Goal: Check status: Check status

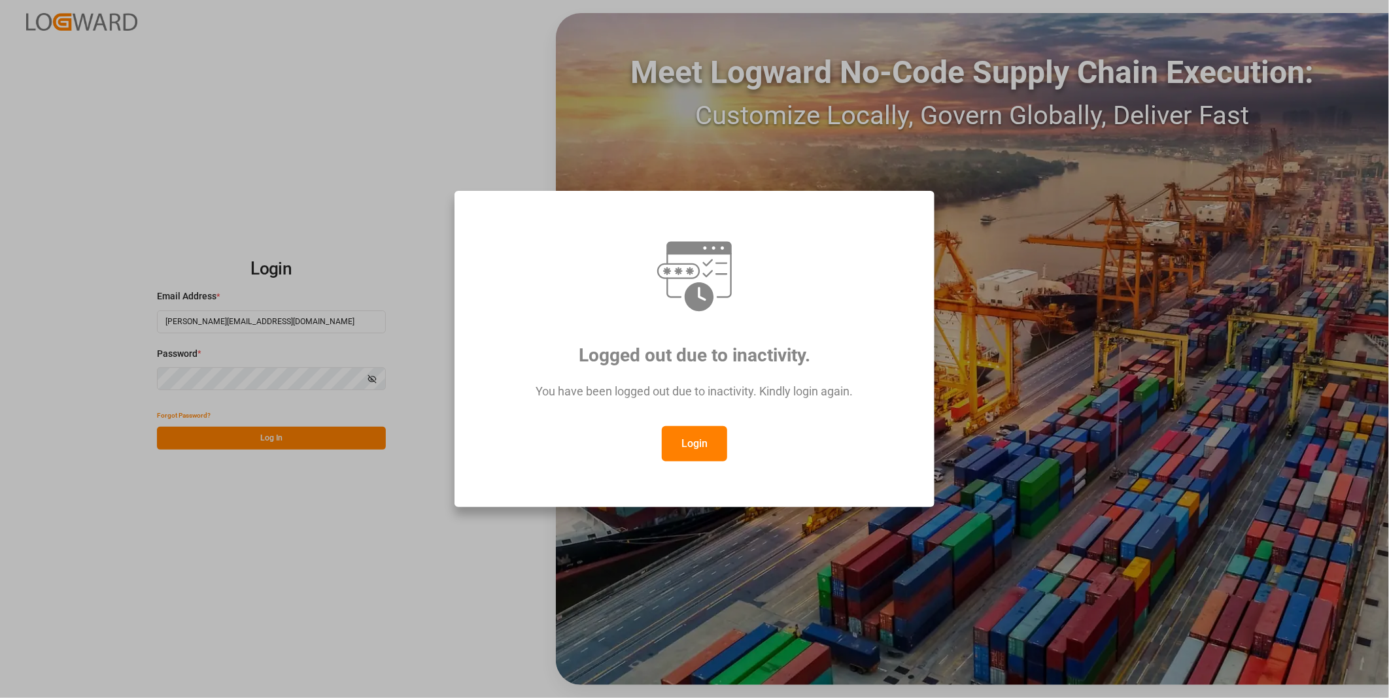
click at [683, 432] on button "Login" at bounding box center [694, 443] width 65 height 35
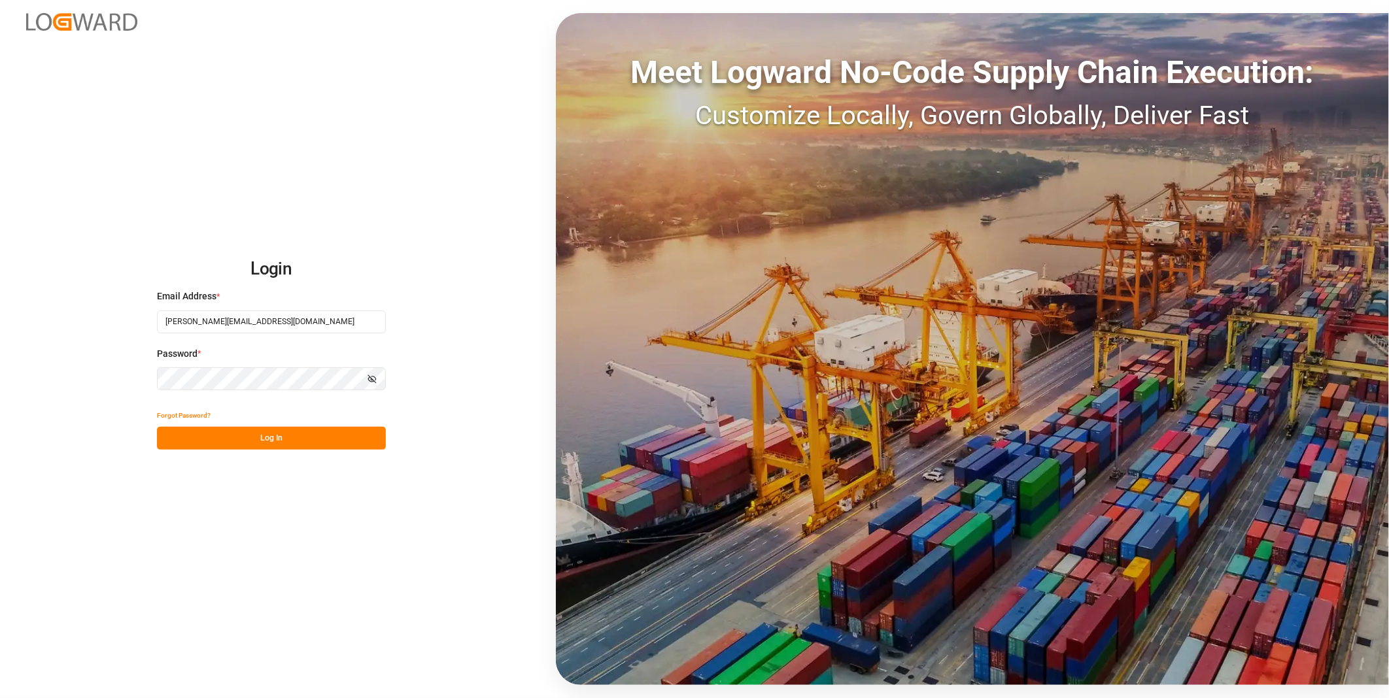
click at [313, 433] on button "Log In" at bounding box center [271, 438] width 229 height 23
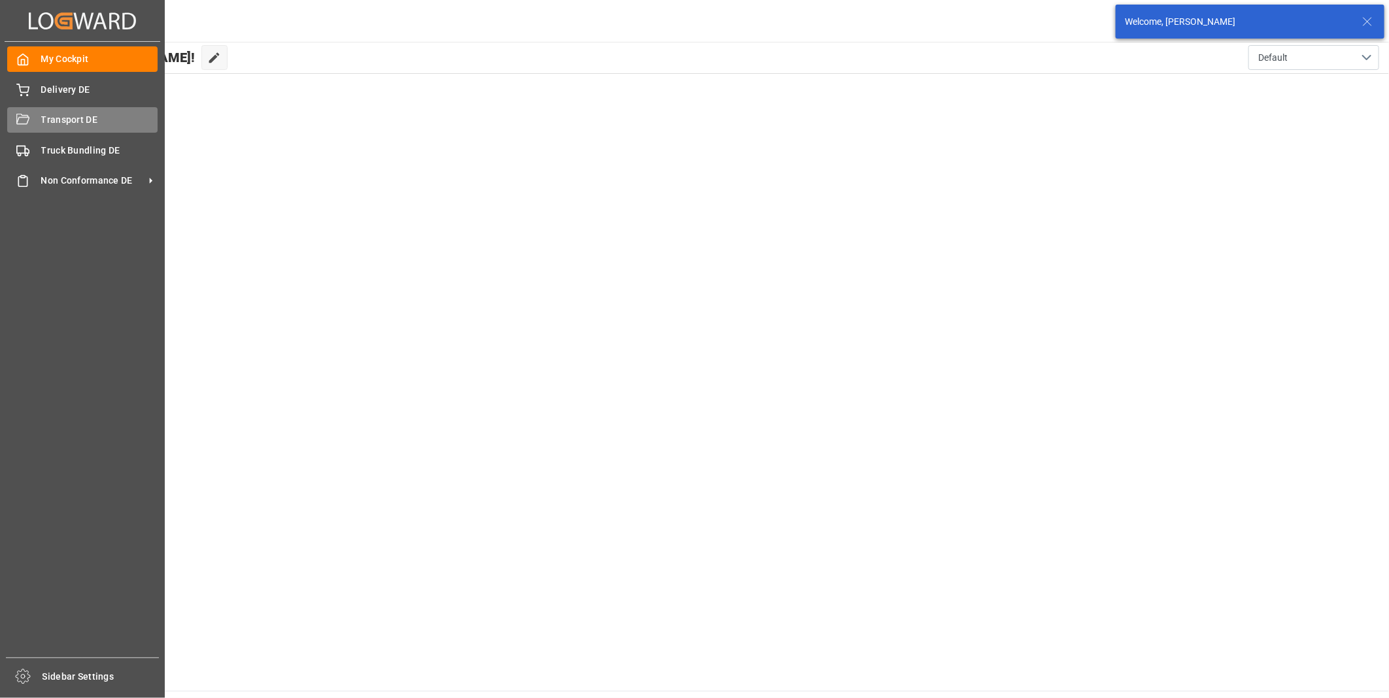
click at [37, 122] on div "Transport DE Transport DE" at bounding box center [82, 120] width 150 height 26
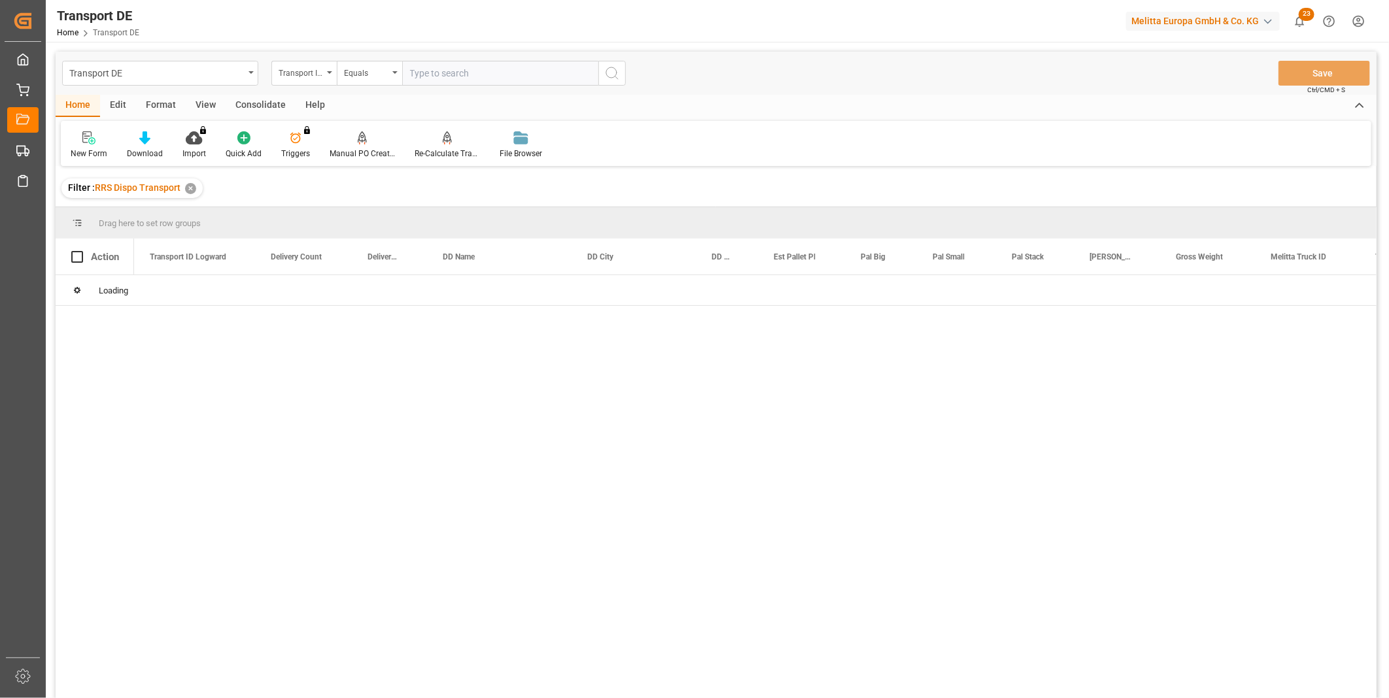
click at [247, 109] on div "Consolidate" at bounding box center [261, 106] width 70 height 22
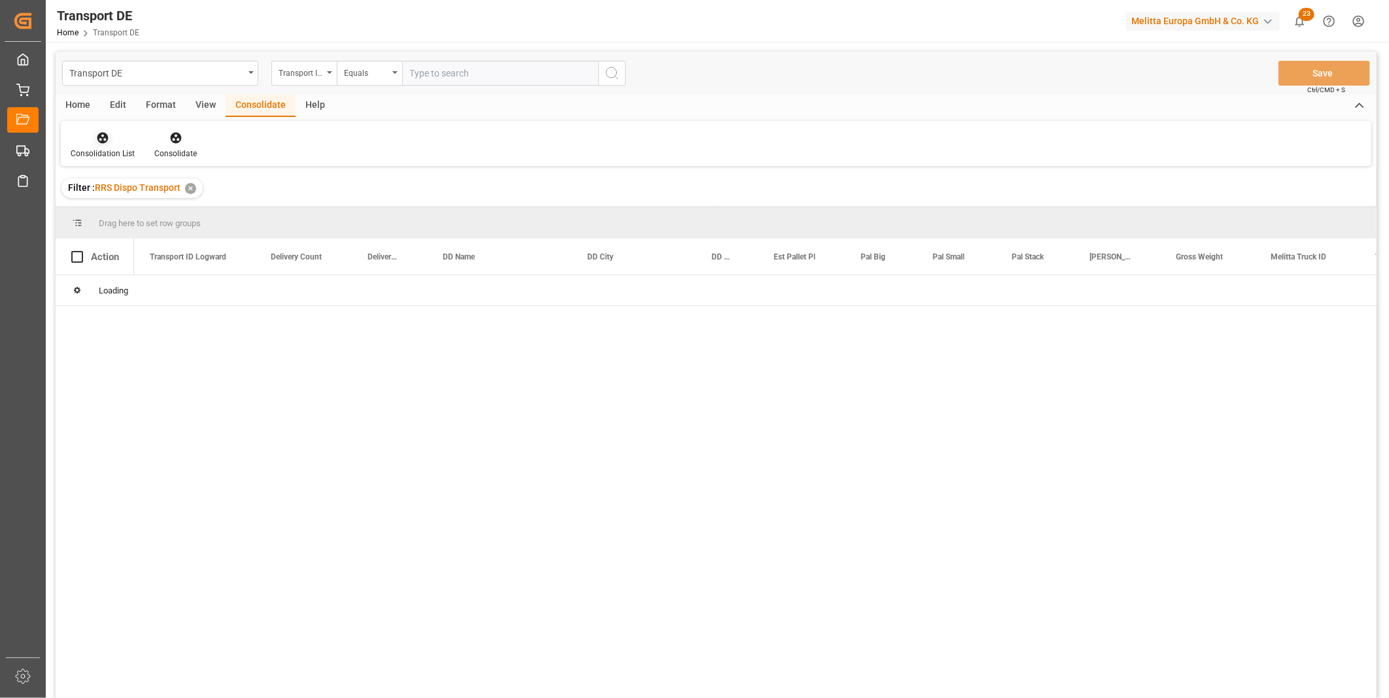
click at [87, 148] on div "Consolidation List" at bounding box center [103, 154] width 64 height 12
click at [148, 235] on div "Transport DE Transport ID Logward Equals Save Ctrl/CMD + S Home Edit Format Vie…" at bounding box center [716, 392] width 1321 height 681
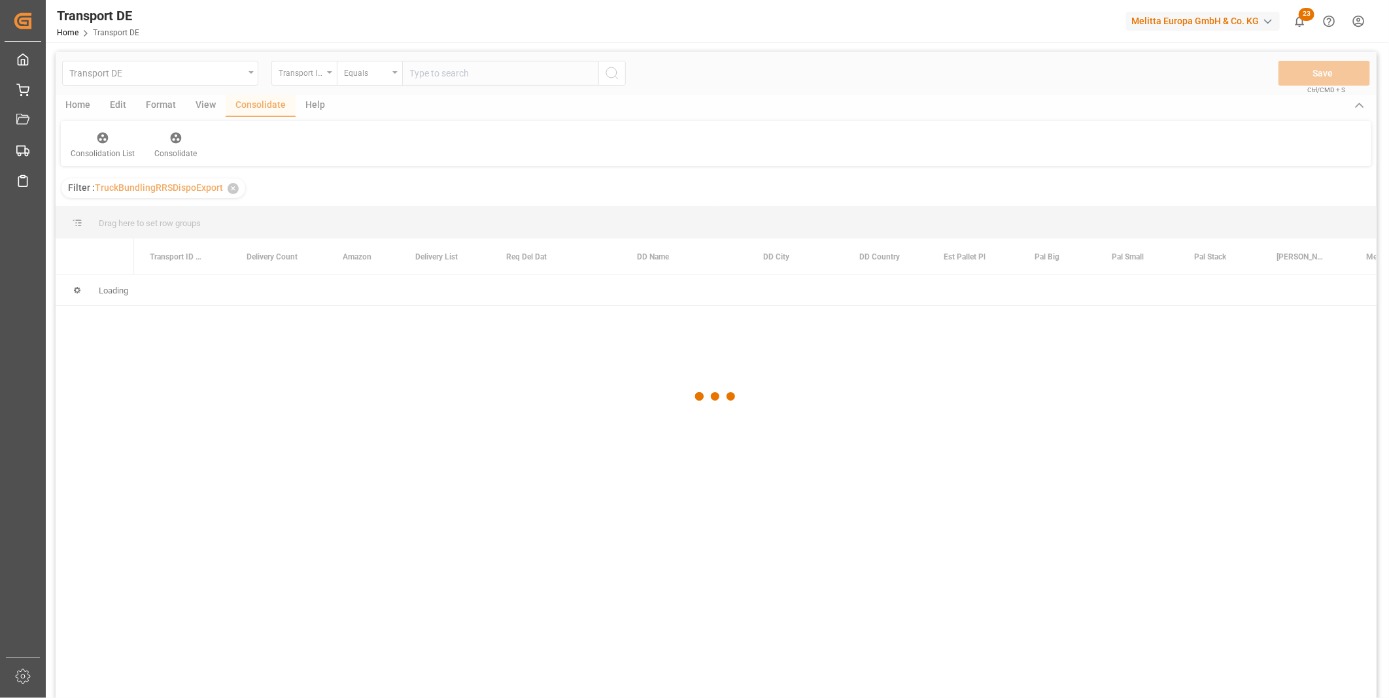
click at [311, 74] on div "Transport DE Transport ID Logward Equals Save Ctrl/CMD + S Home Edit Format Vie…" at bounding box center [716, 392] width 1321 height 681
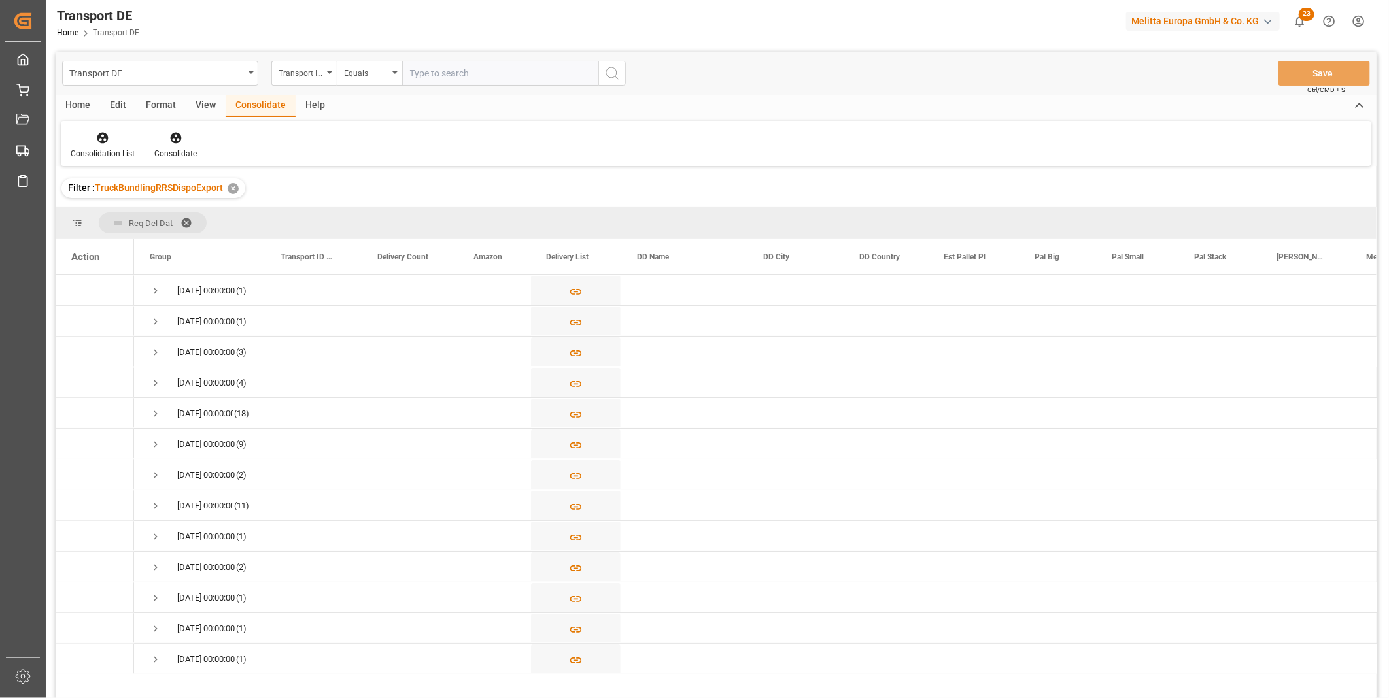
click at [334, 59] on div "Transport DE Transport ID Logward Equals Save Ctrl/CMD + S" at bounding box center [716, 73] width 1321 height 43
click at [306, 73] on div "Transport ID Logward" at bounding box center [301, 71] width 44 height 15
type input "Route"
click at [330, 148] on div "Transport DE Transport ID Logward Route Equals Save Ctrl/CMD + S Home Edit Form…" at bounding box center [716, 392] width 1321 height 681
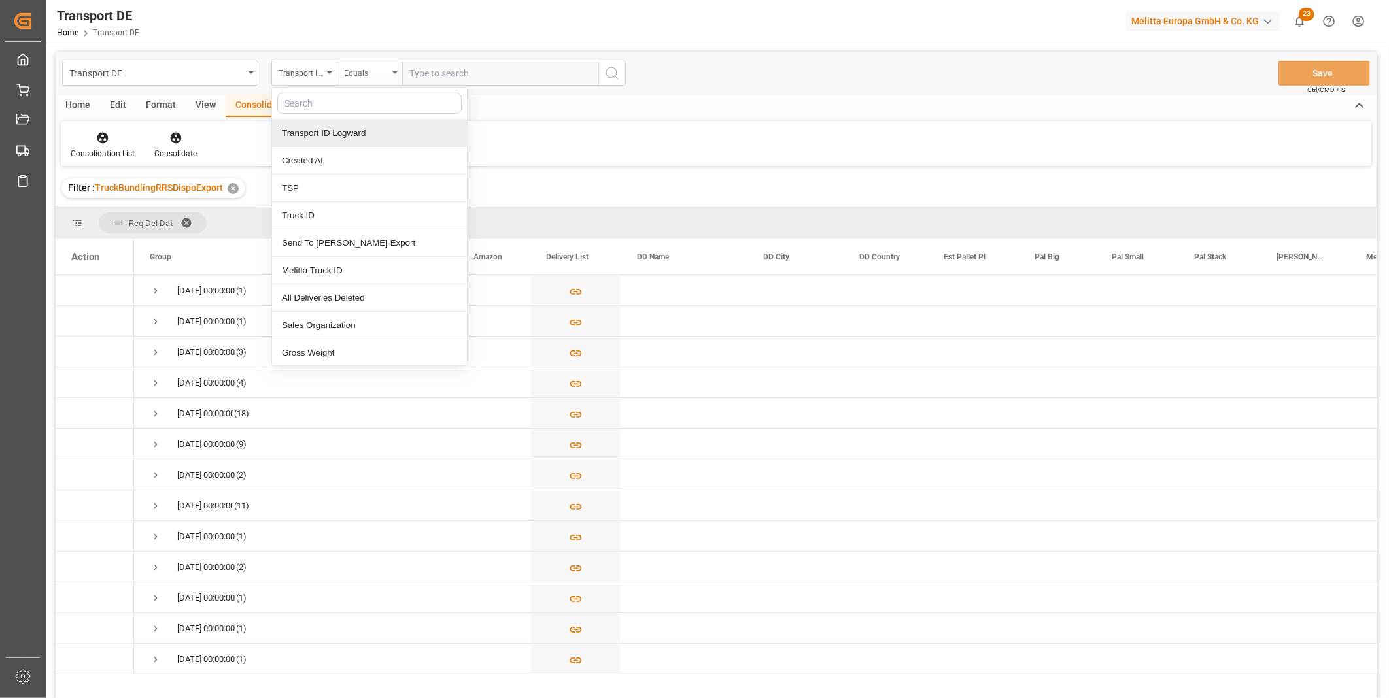
click at [382, 72] on div "Equals" at bounding box center [366, 71] width 44 height 15
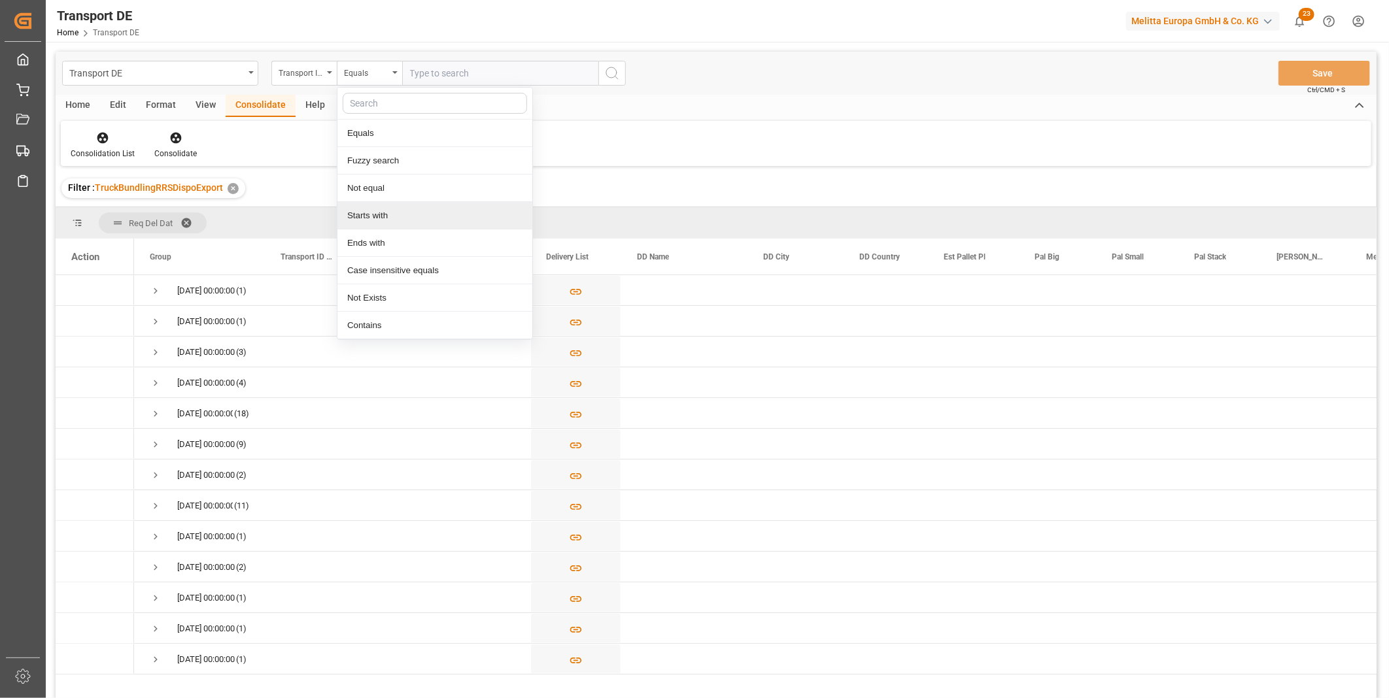
click at [379, 221] on div "Starts with" at bounding box center [434, 215] width 195 height 27
click at [296, 61] on div "Transport ID Logward" at bounding box center [303, 73] width 65 height 25
type input "Route"
click at [321, 134] on div "Route" at bounding box center [369, 133] width 195 height 27
click at [439, 75] on input "text" at bounding box center [500, 73] width 196 height 25
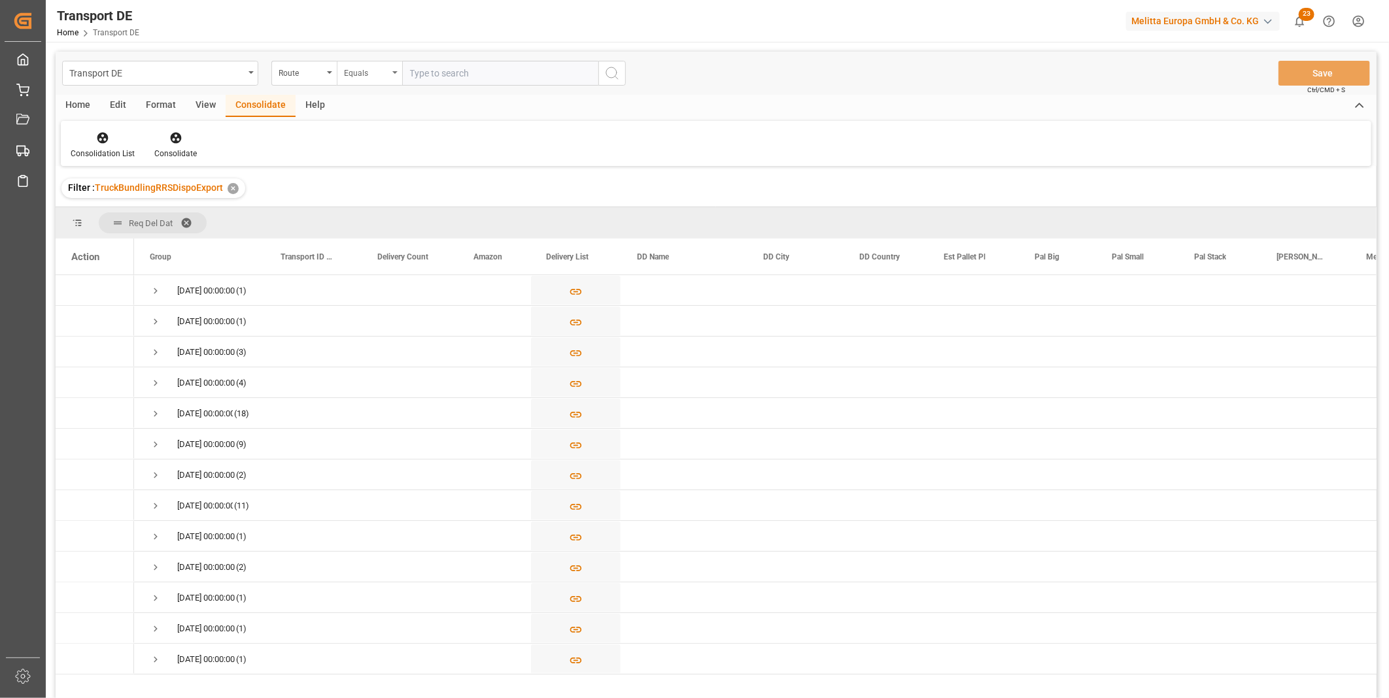
click at [388, 73] on div "Equals" at bounding box center [369, 73] width 65 height 25
click at [385, 211] on div "Starts with" at bounding box center [434, 215] width 195 height 27
type input "IT"
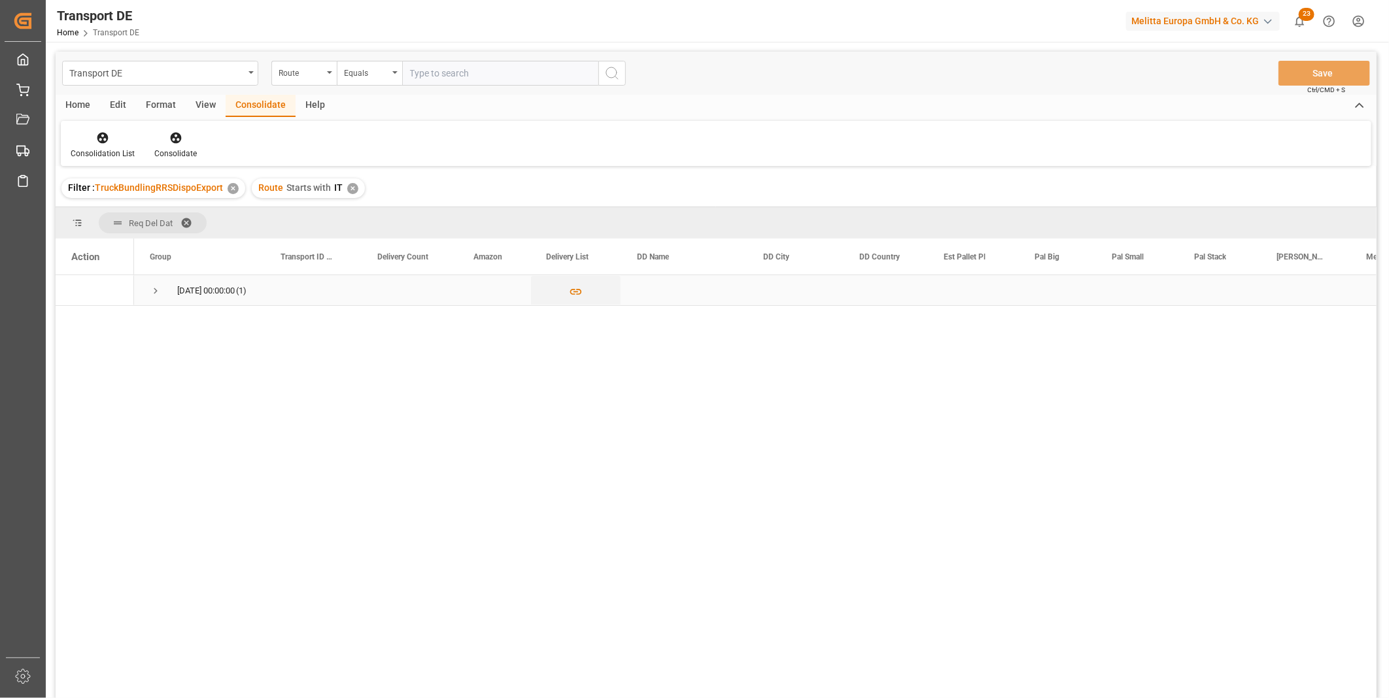
click at [154, 283] on span "Press SPACE to select this row." at bounding box center [156, 291] width 12 height 30
click at [75, 322] on input "Press Space to toggle row selection (unchecked)" at bounding box center [77, 321] width 12 height 12
checkbox input "true"
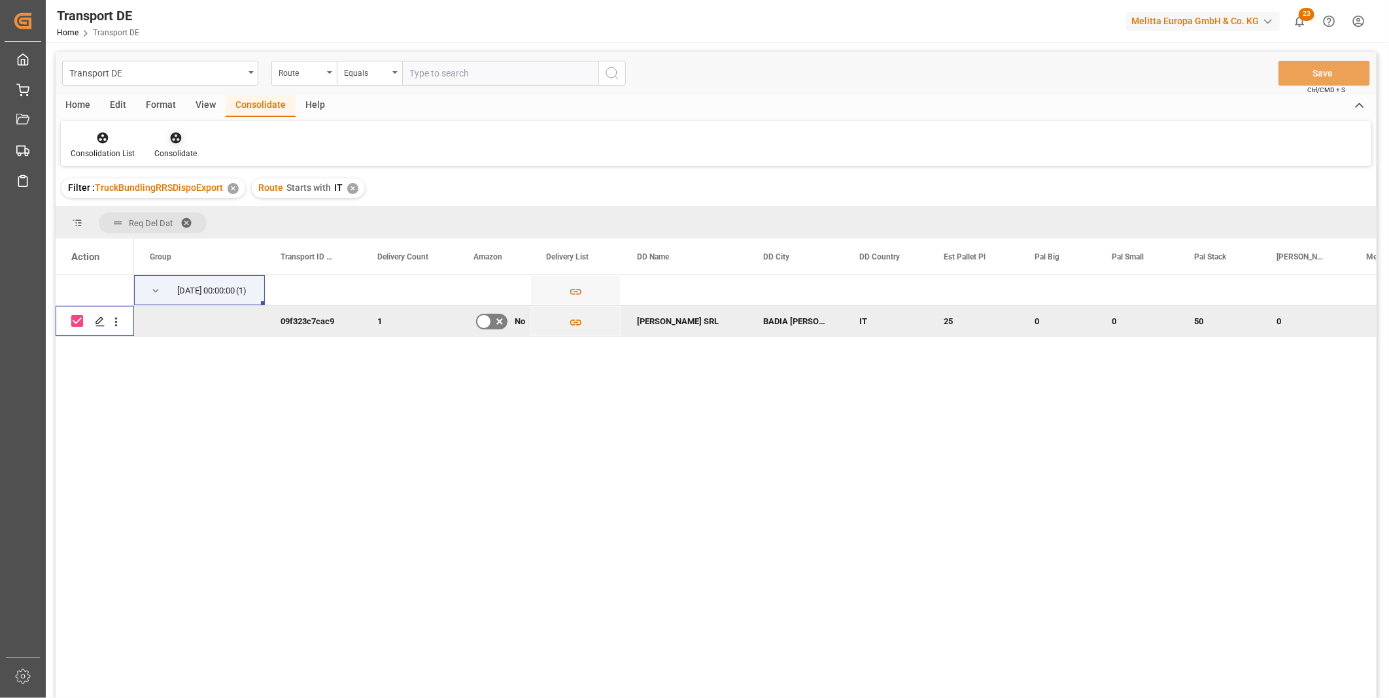
click at [170, 148] on div "Consolidate" at bounding box center [175, 154] width 43 height 12
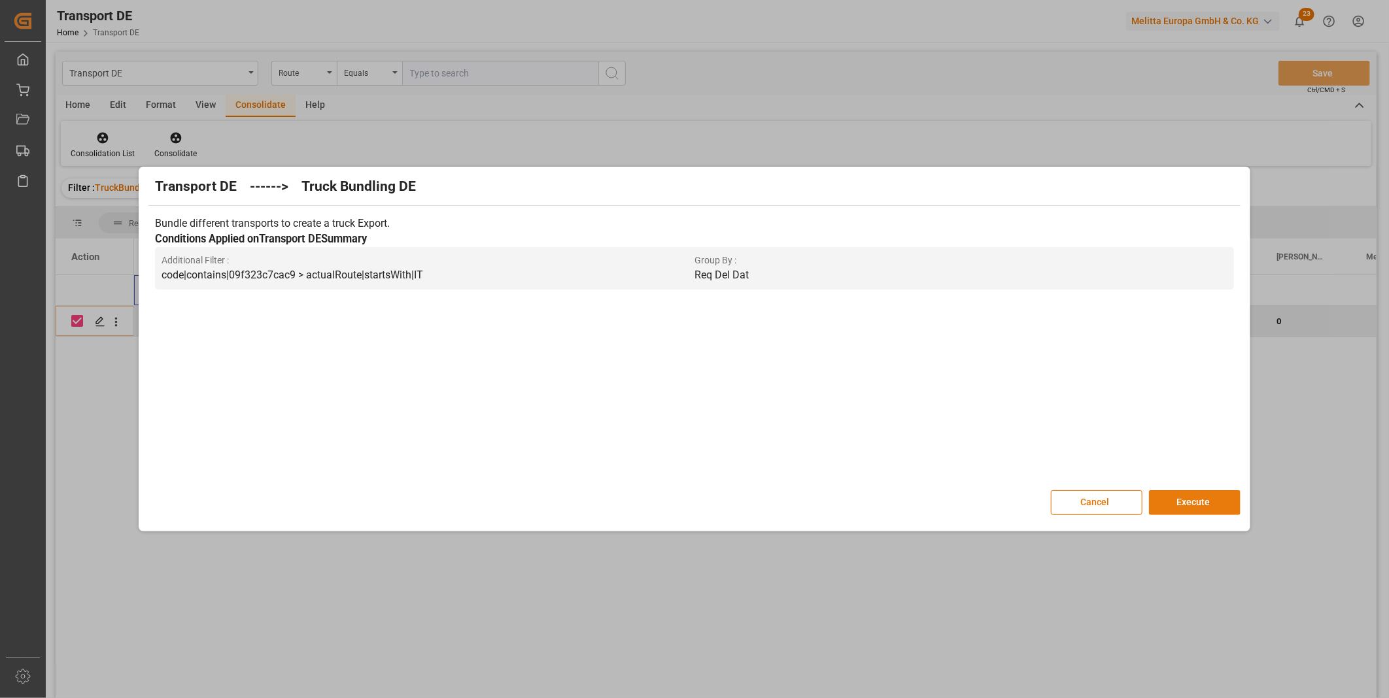
click at [1197, 506] on button "Execute" at bounding box center [1195, 503] width 92 height 25
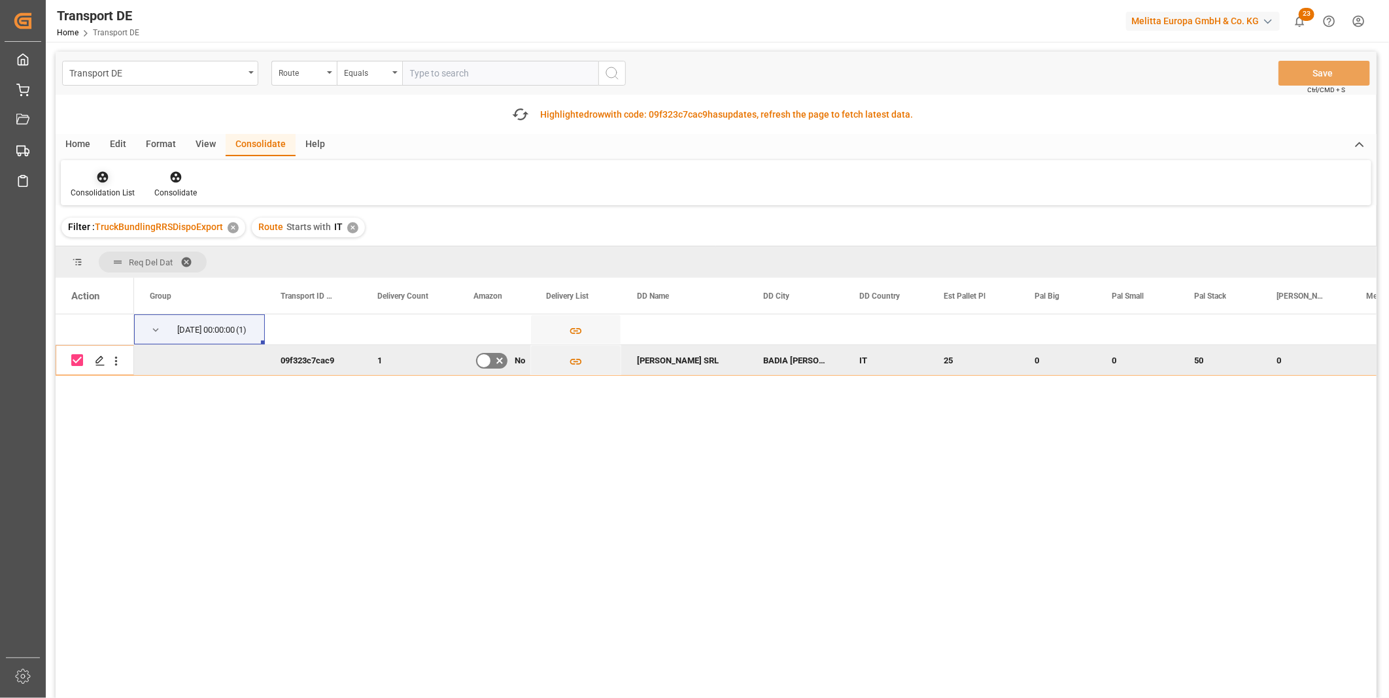
click at [94, 184] on div "Consolidation List" at bounding box center [103, 184] width 84 height 29
click at [158, 279] on div "Transport DE Route Equals Save Ctrl/CMD + S Fetch latest updates Highlighted ro…" at bounding box center [716, 412] width 1321 height 721
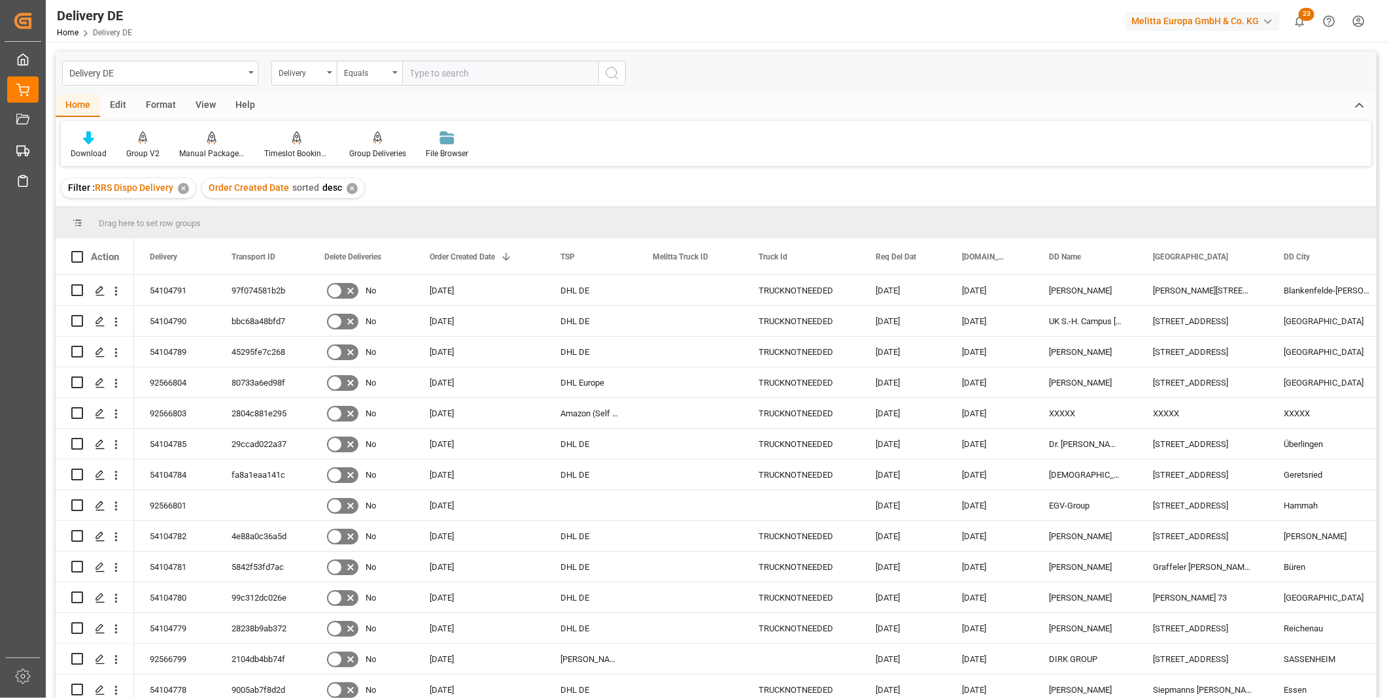
click at [479, 75] on input "text" at bounding box center [500, 73] width 196 height 25
paste input "92565950"
type input "92565950"
